Goal: Leave review/rating: Leave review/rating

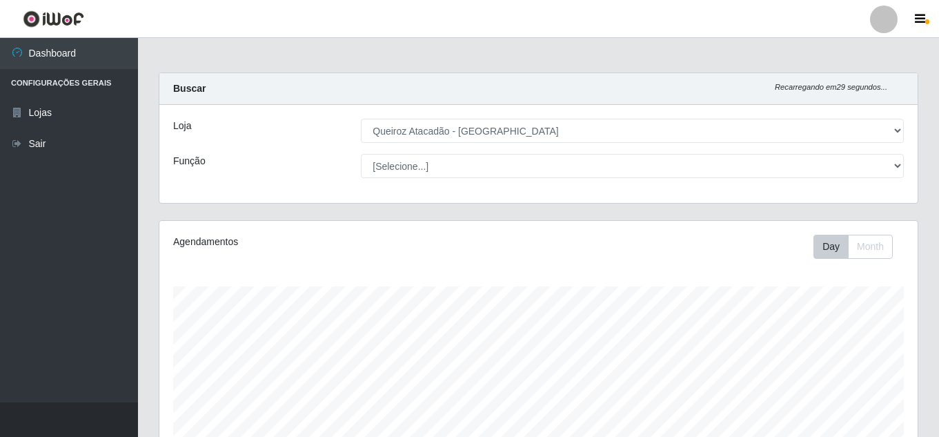
select select "225"
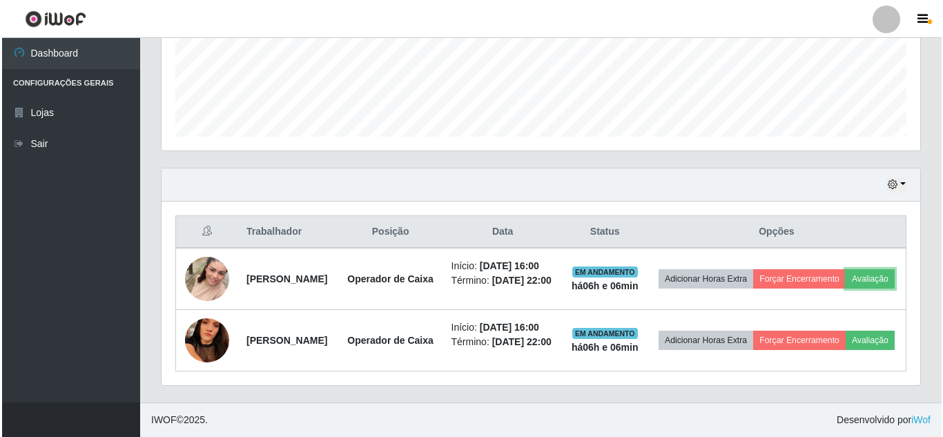
scroll to position [286, 758]
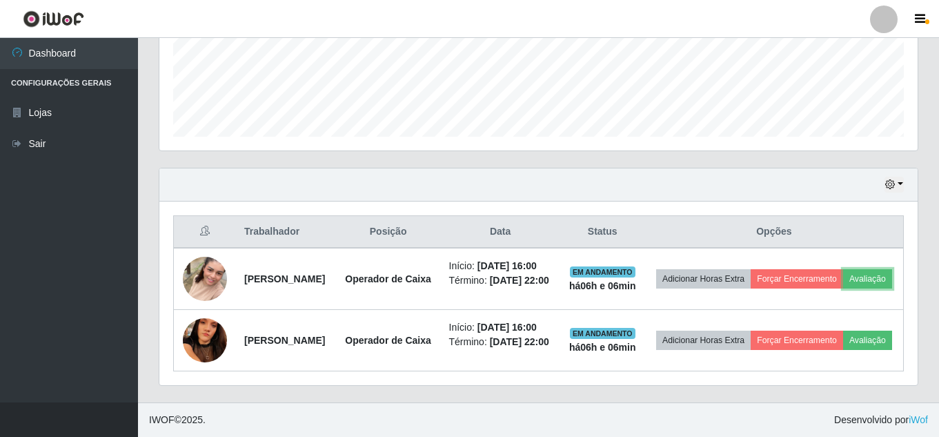
click at [843, 285] on button "Avaliação" at bounding box center [867, 278] width 49 height 19
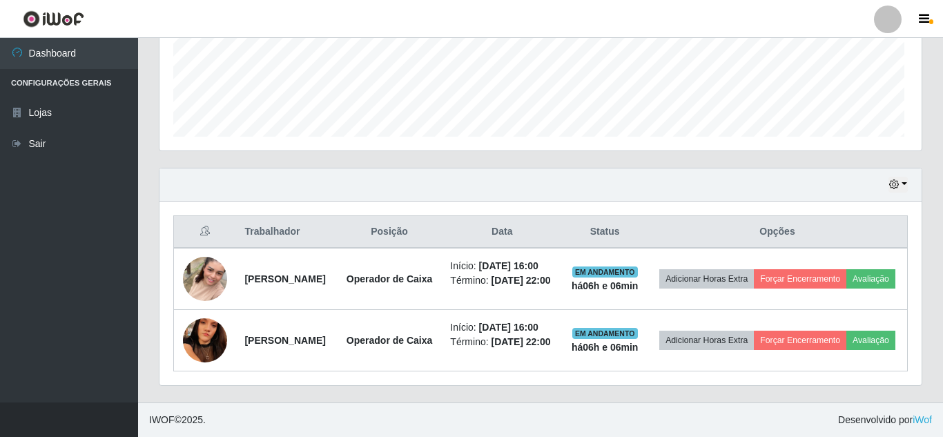
scroll to position [286, 751]
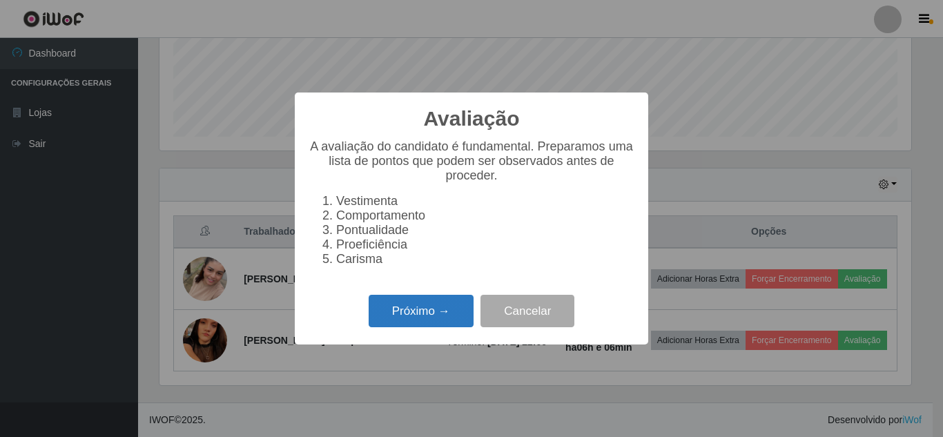
click at [457, 322] on button "Próximo →" at bounding box center [420, 311] width 105 height 32
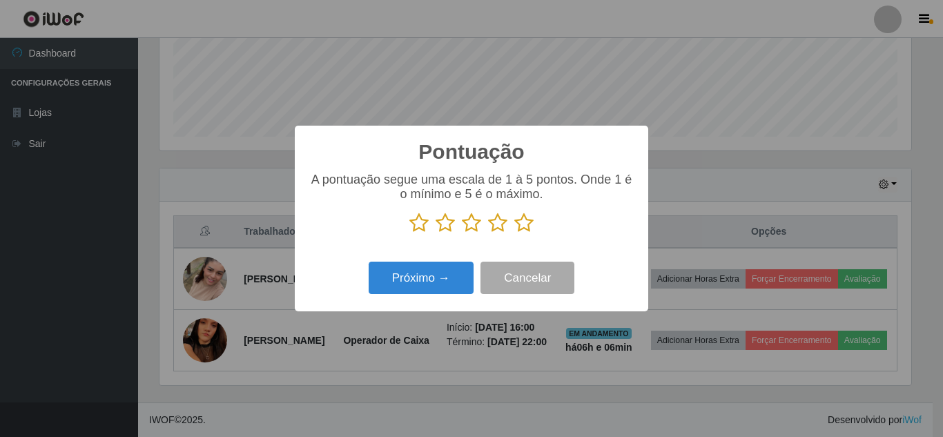
click at [520, 226] on icon at bounding box center [523, 223] width 19 height 21
click at [514, 233] on input "radio" at bounding box center [514, 233] width 0 height 0
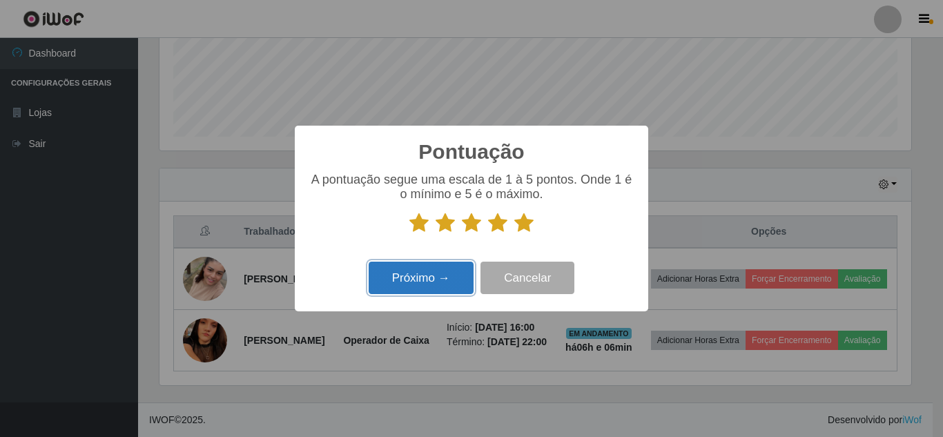
click at [432, 282] on button "Próximo →" at bounding box center [420, 278] width 105 height 32
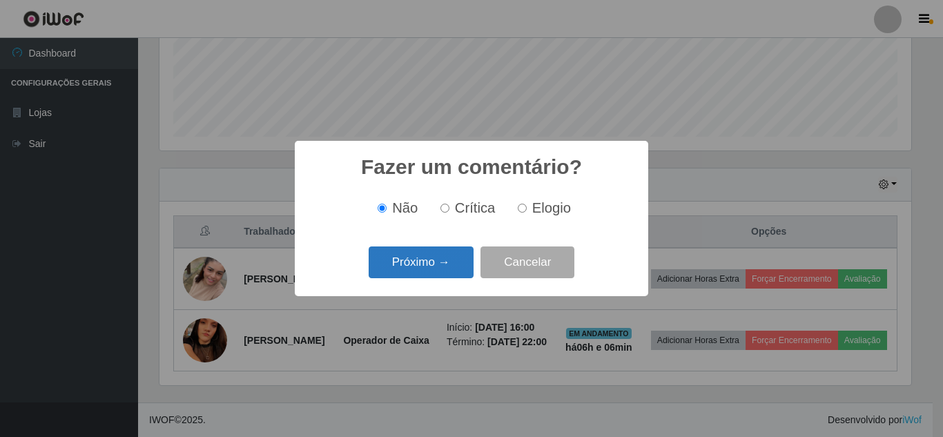
click at [432, 270] on button "Próximo →" at bounding box center [420, 262] width 105 height 32
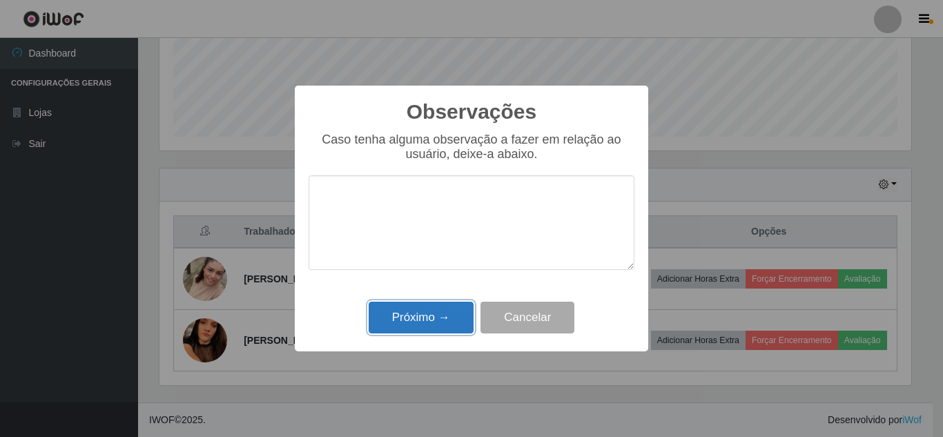
click at [433, 316] on button "Próximo →" at bounding box center [420, 318] width 105 height 32
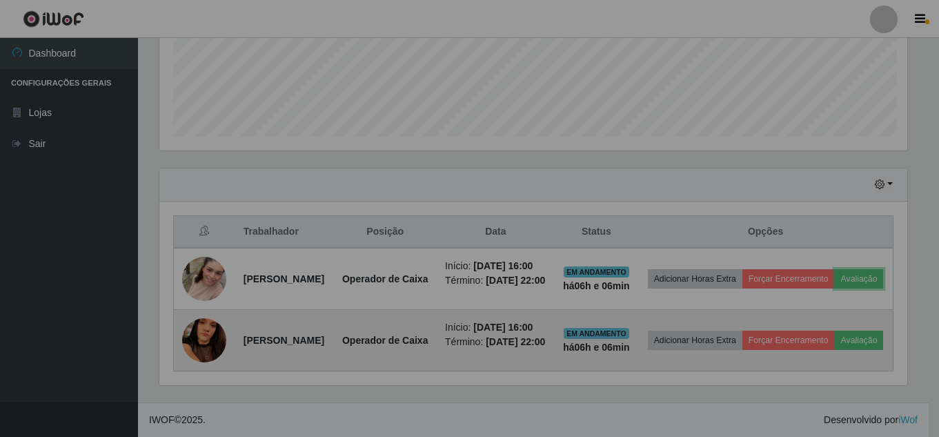
scroll to position [286, 758]
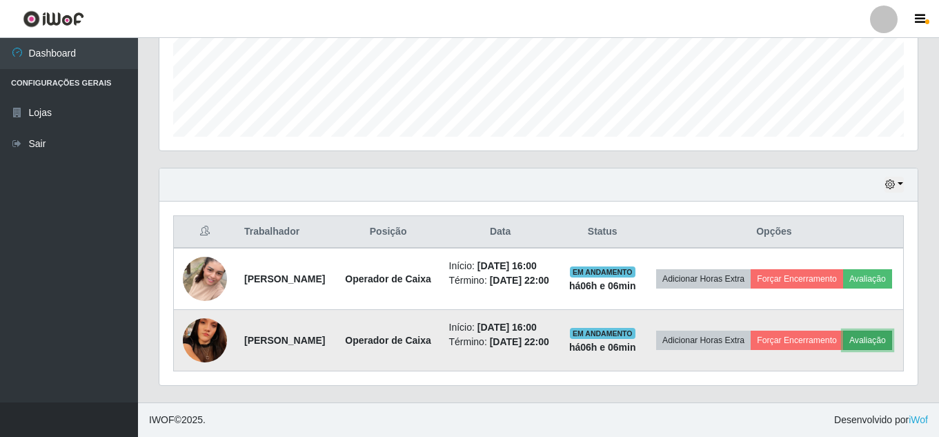
click at [843, 350] on button "Avaliação" at bounding box center [867, 340] width 49 height 19
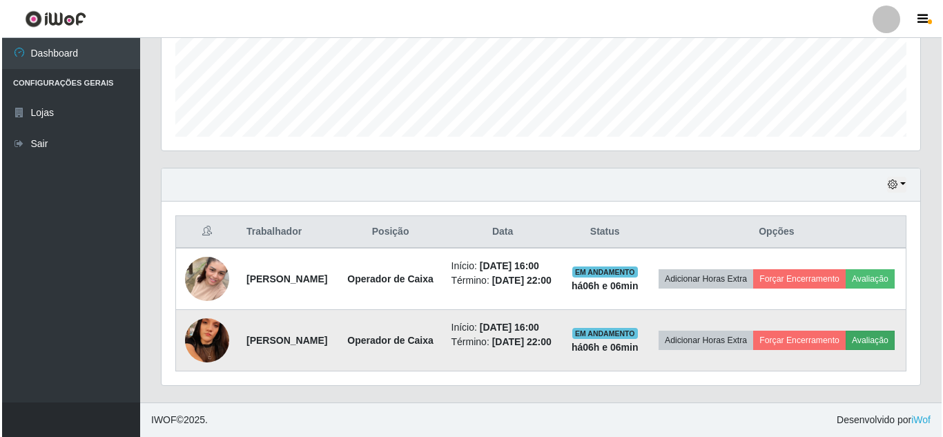
scroll to position [286, 751]
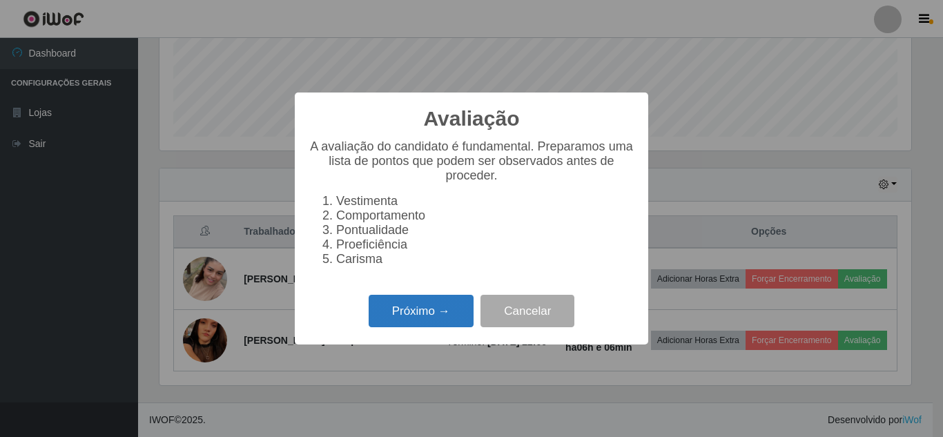
click at [440, 317] on button "Próximo →" at bounding box center [420, 311] width 105 height 32
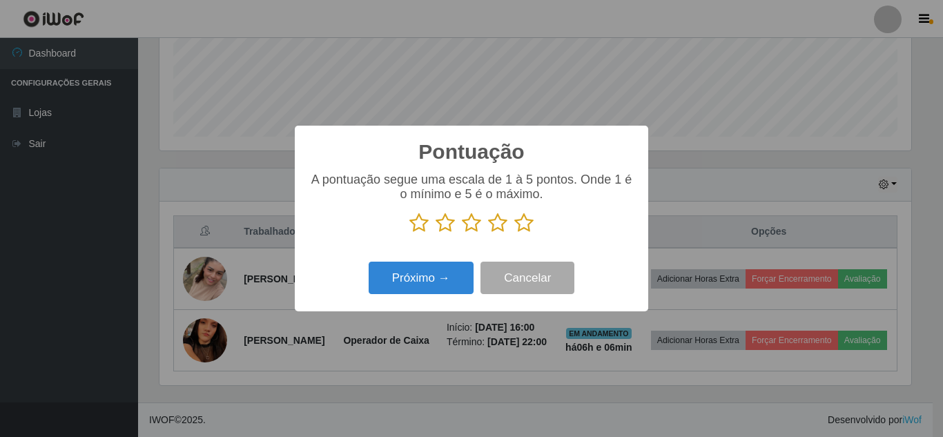
click at [532, 225] on icon at bounding box center [523, 223] width 19 height 21
click at [514, 233] on input "radio" at bounding box center [514, 233] width 0 height 0
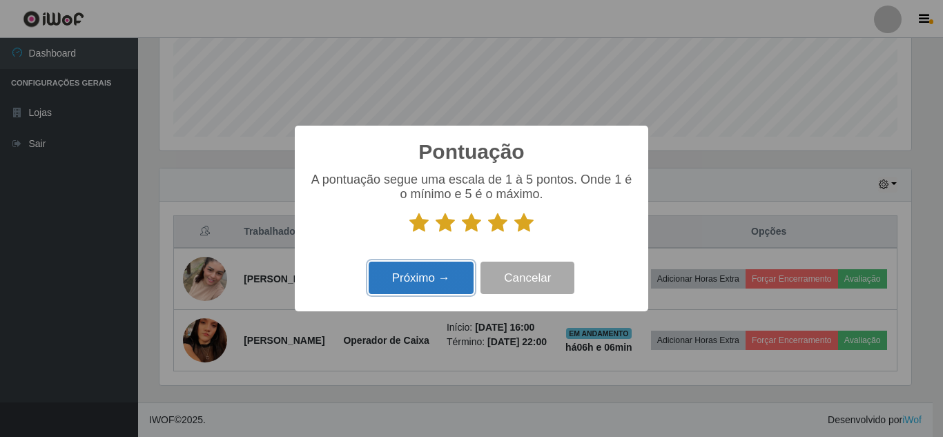
click at [450, 279] on button "Próximo →" at bounding box center [420, 278] width 105 height 32
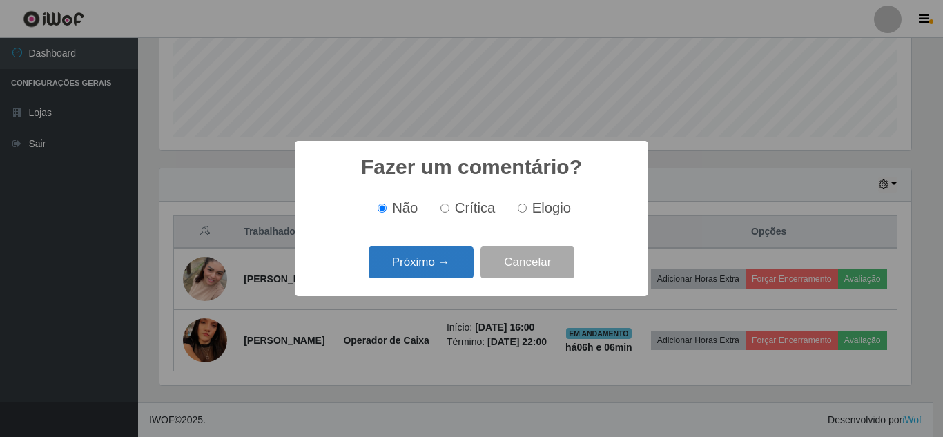
click at [450, 270] on button "Próximo →" at bounding box center [420, 262] width 105 height 32
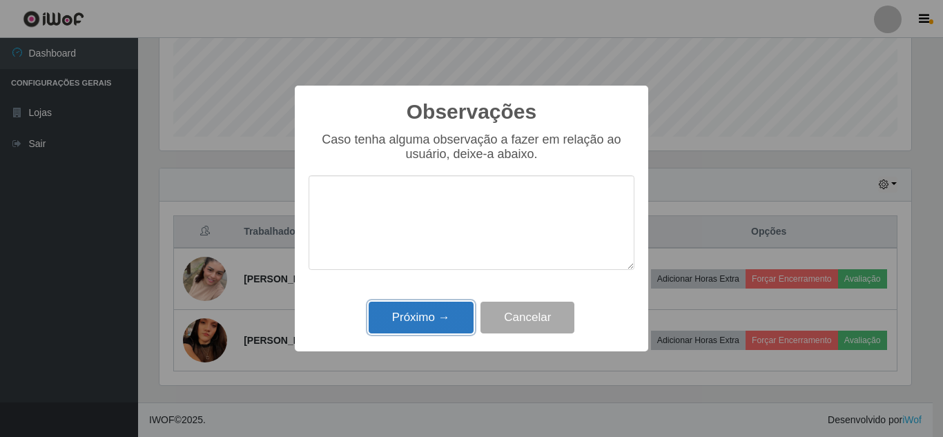
click at [449, 319] on button "Próximo →" at bounding box center [420, 318] width 105 height 32
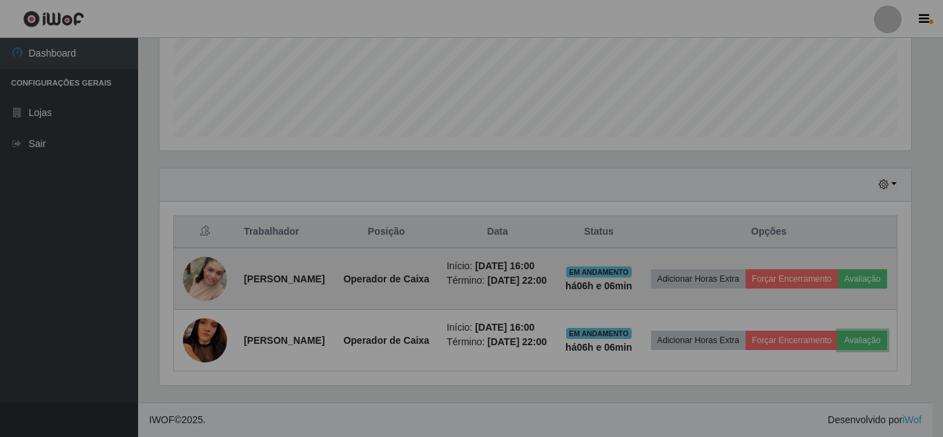
scroll to position [286, 758]
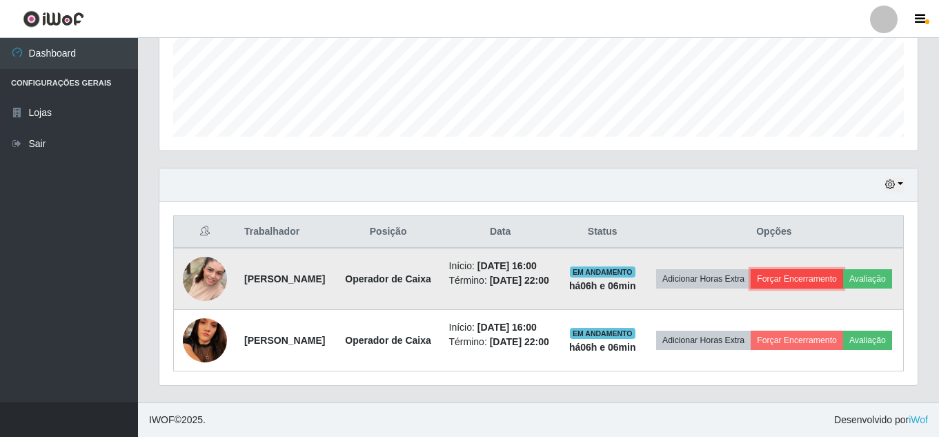
click at [840, 269] on button "Forçar Encerramento" at bounding box center [797, 278] width 92 height 19
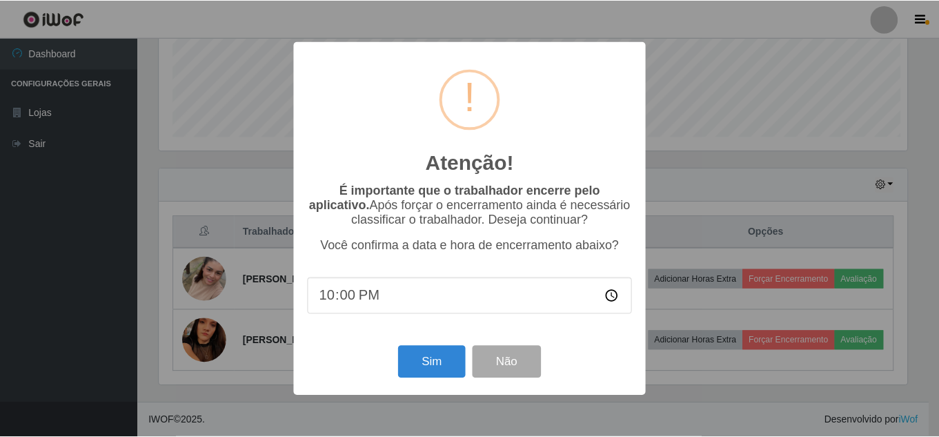
scroll to position [286, 751]
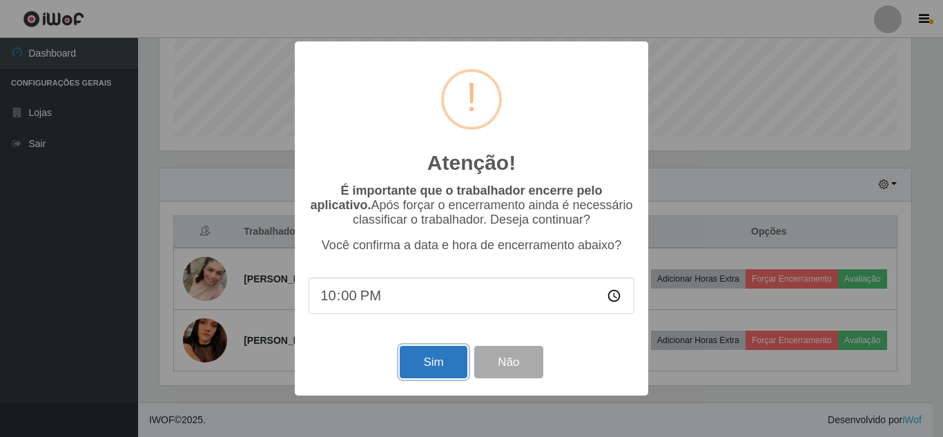
click at [423, 362] on button "Sim" at bounding box center [433, 362] width 67 height 32
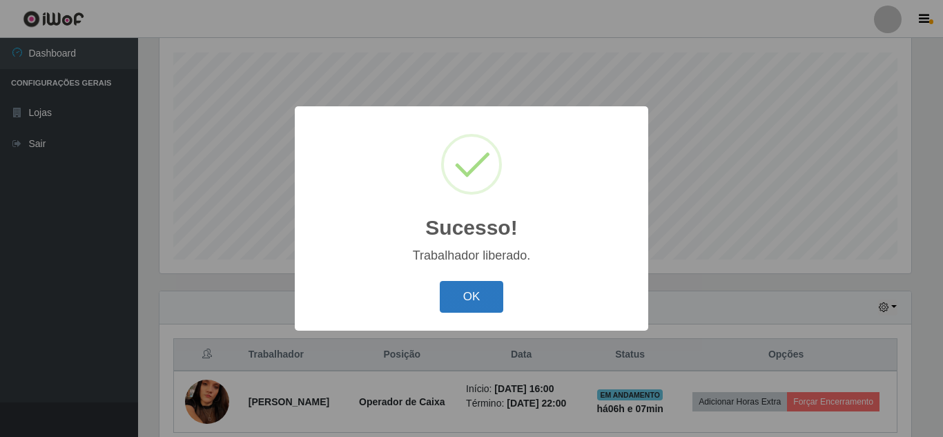
click at [469, 292] on button "OK" at bounding box center [472, 297] width 64 height 32
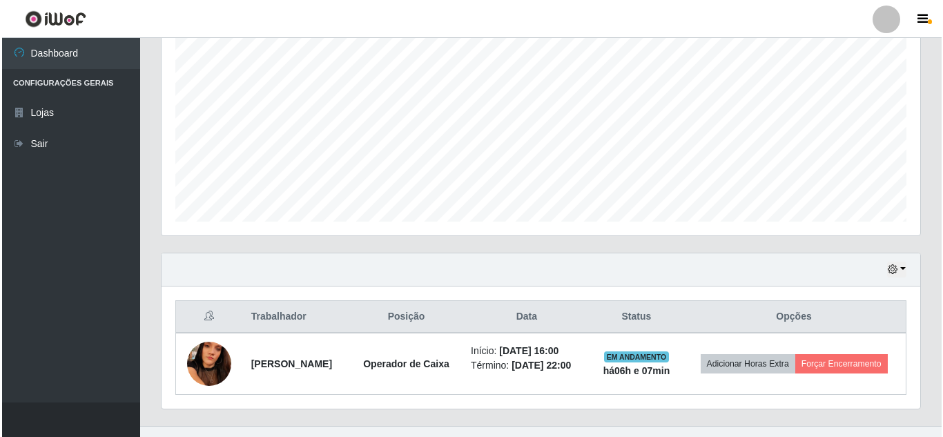
scroll to position [295, 0]
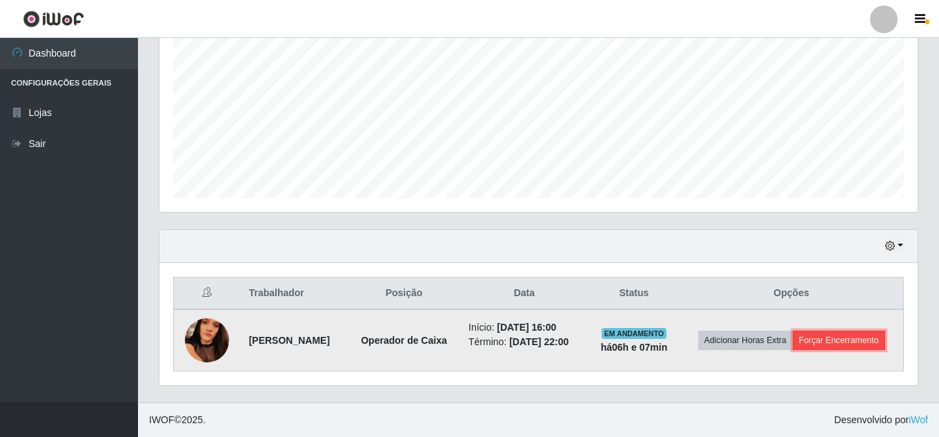
click at [851, 348] on button "Forçar Encerramento" at bounding box center [839, 340] width 92 height 19
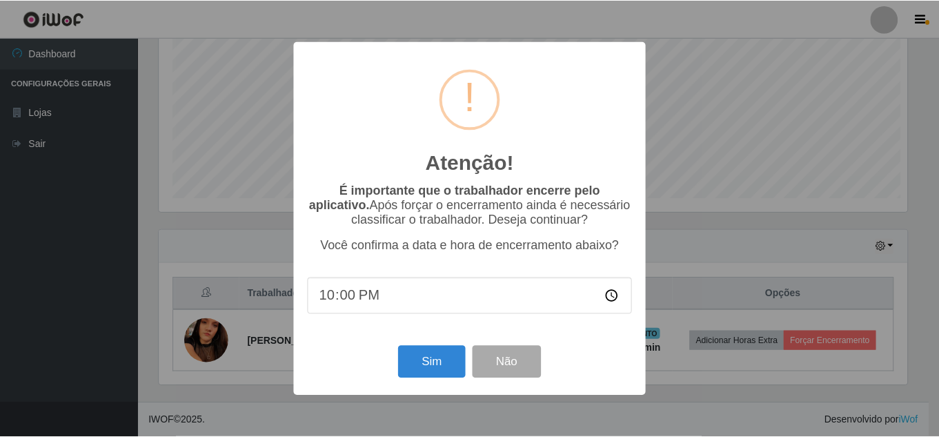
scroll to position [286, 751]
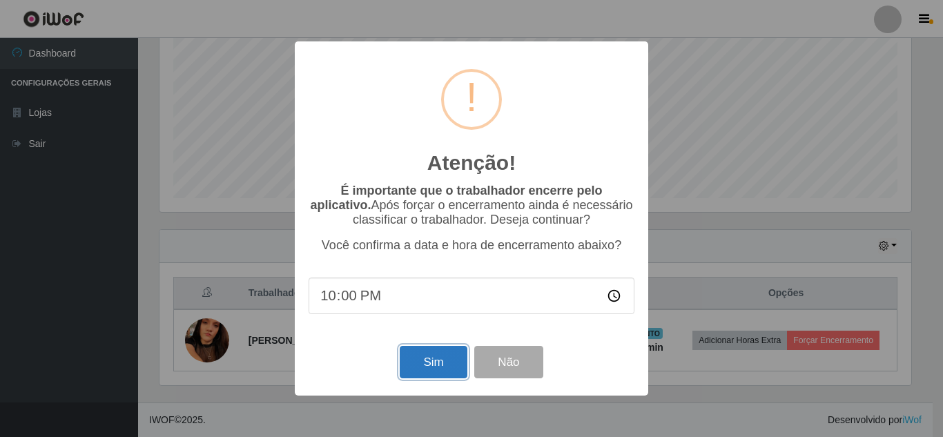
click at [435, 368] on button "Sim" at bounding box center [433, 362] width 67 height 32
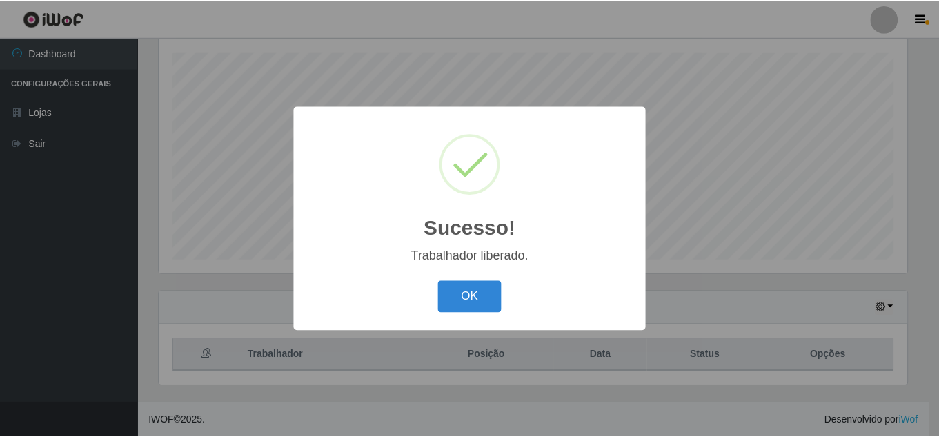
scroll to position [0, 0]
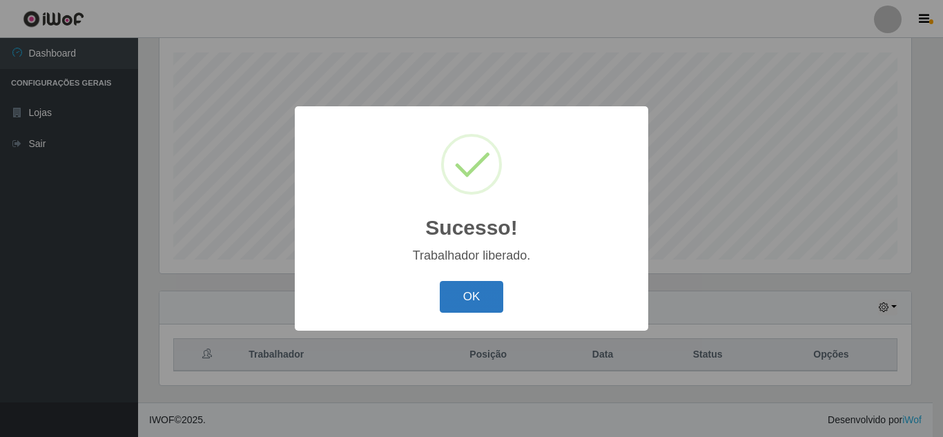
click at [469, 297] on button "OK" at bounding box center [472, 297] width 64 height 32
